Goal: Find specific page/section: Find specific page/section

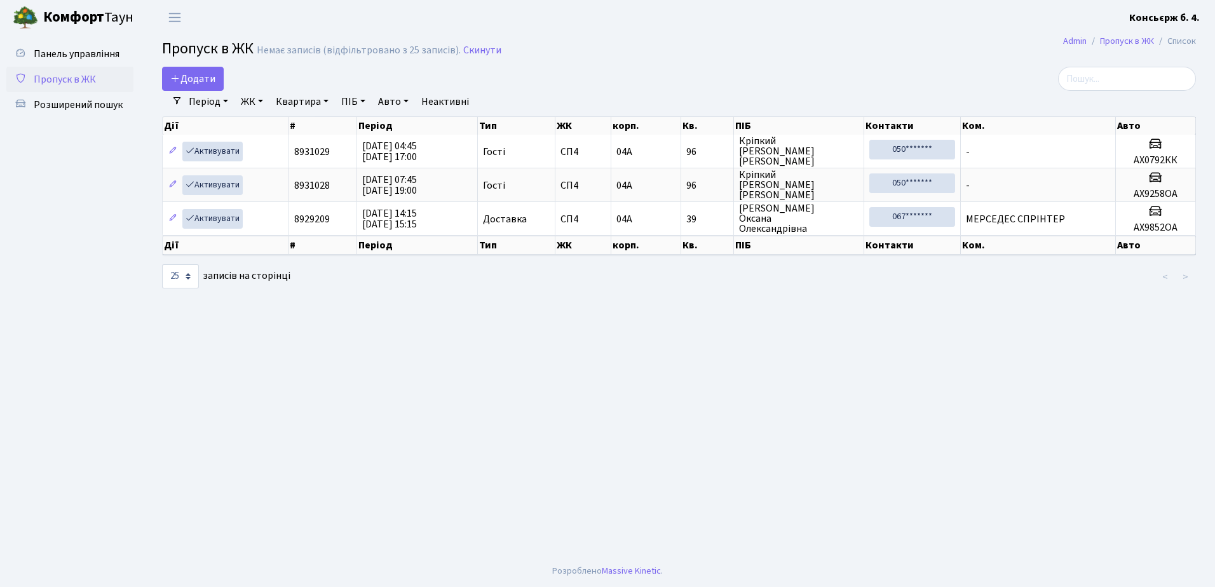
select select "25"
click at [176, 15] on span "Переключити навігацію" at bounding box center [174, 17] width 19 height 15
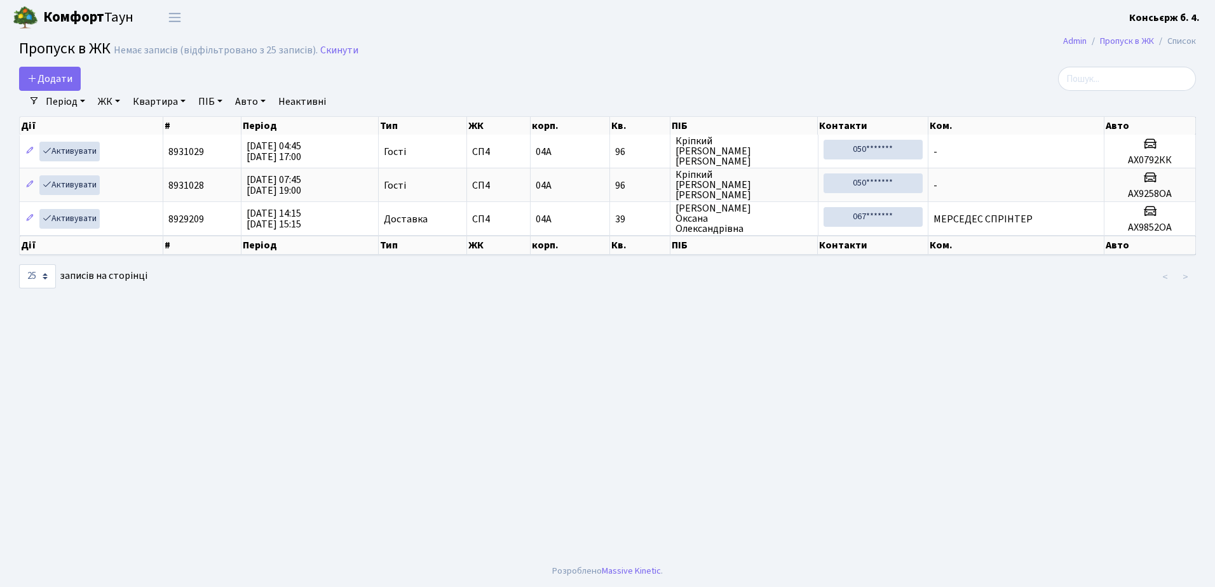
click at [273, 18] on header "[PERSON_NAME] Консьєрж б. 4. Мій обліковий запис Вийти" at bounding box center [607, 17] width 1215 height 35
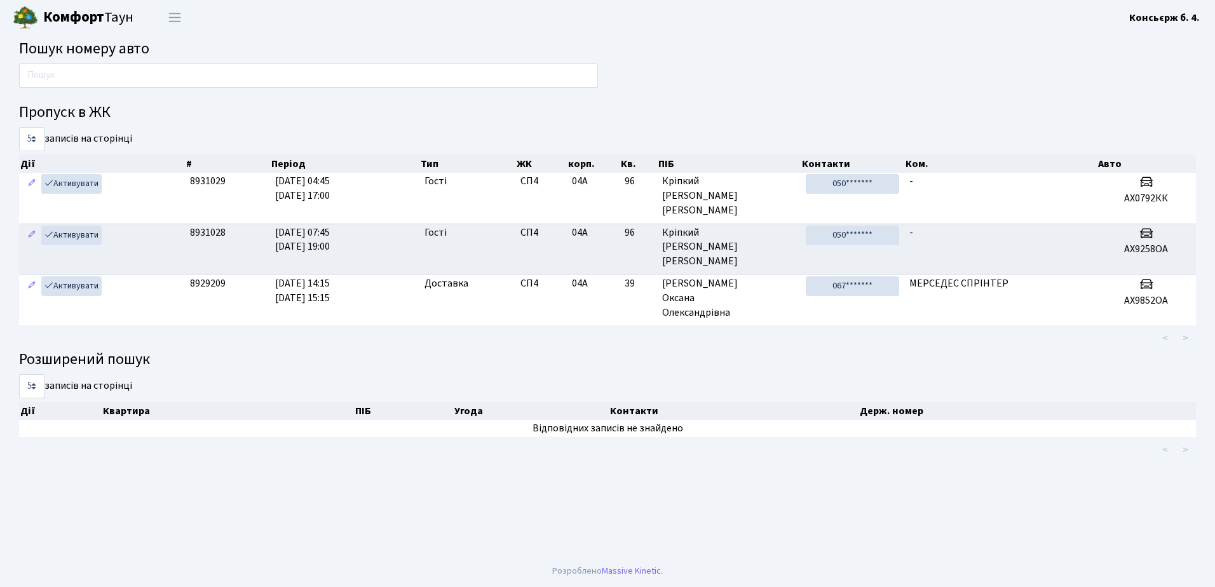
click at [699, 44] on h2 "Пошук номеру авто" at bounding box center [607, 49] width 1177 height 18
click at [173, 17] on span "Переключити навігацію" at bounding box center [174, 17] width 19 height 15
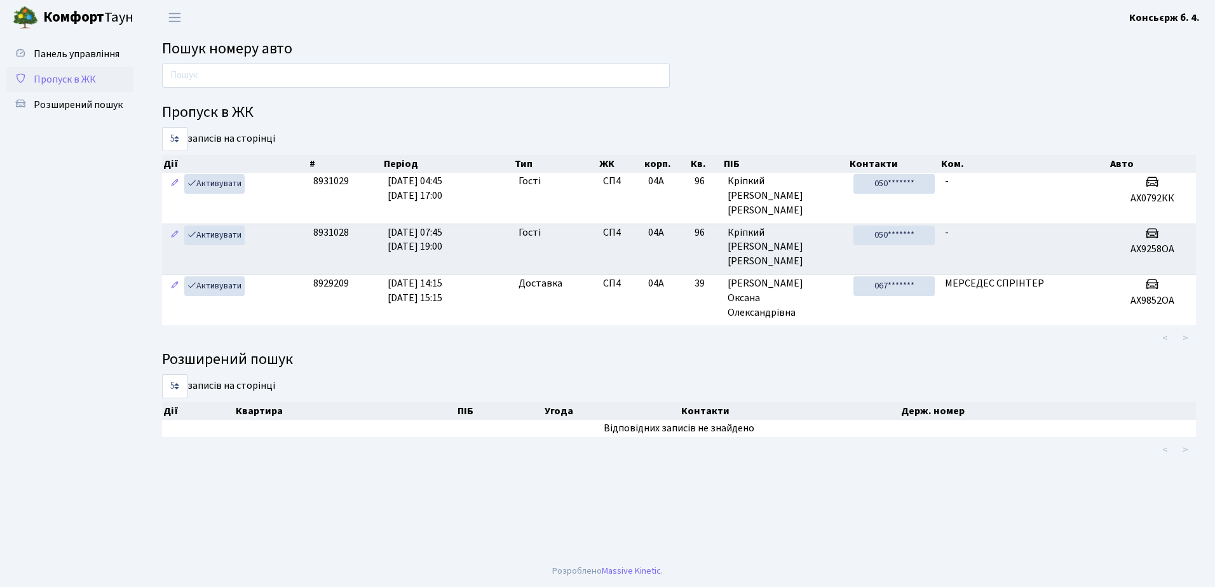
click at [53, 77] on span "Пропуск в ЖК" at bounding box center [65, 79] width 62 height 14
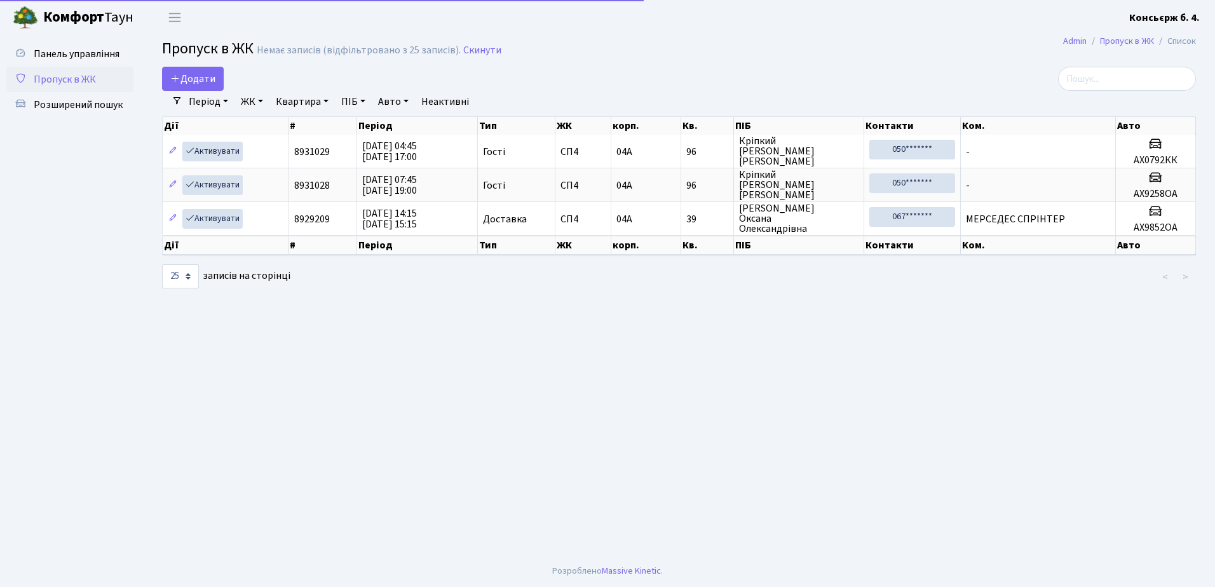
select select "25"
